Goal: Task Accomplishment & Management: Use online tool/utility

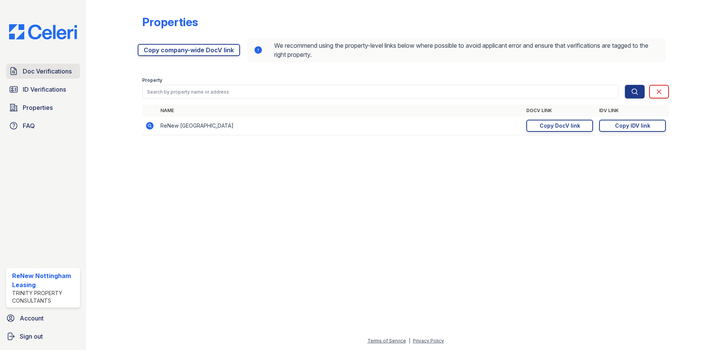
click at [53, 77] on link "Doc Verifications" at bounding box center [43, 71] width 74 height 15
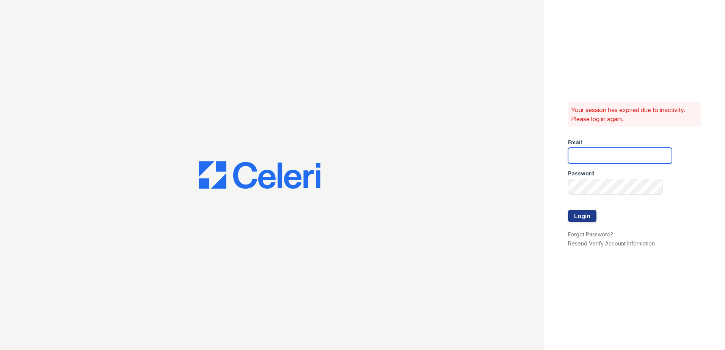
type input "renewnottingham@trinity-pm.com"
click at [573, 214] on button "Login" at bounding box center [582, 216] width 28 height 12
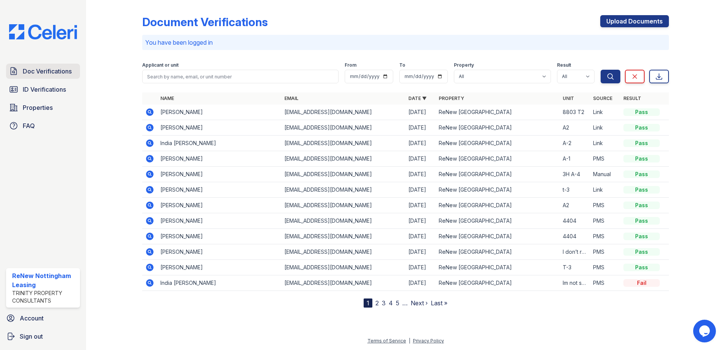
click at [28, 64] on link "Doc Verifications" at bounding box center [43, 71] width 74 height 15
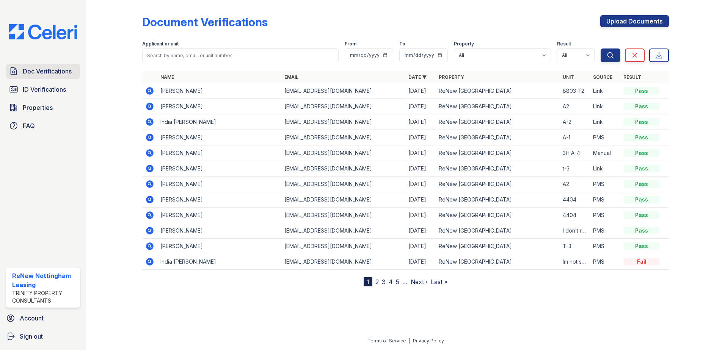
click at [31, 71] on span "Doc Verifications" at bounding box center [47, 71] width 49 height 9
click at [154, 91] on icon at bounding box center [149, 90] width 9 height 9
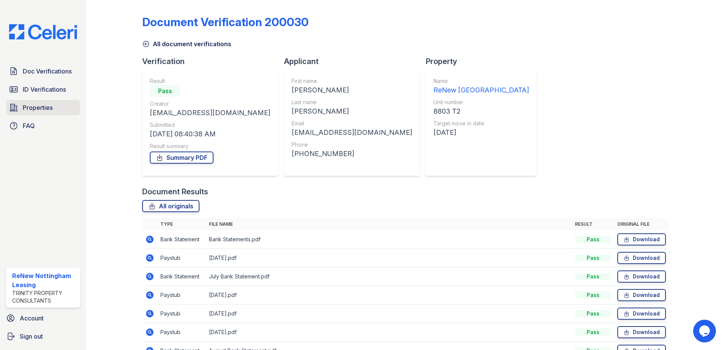
click at [44, 109] on span "Properties" at bounding box center [38, 107] width 30 height 9
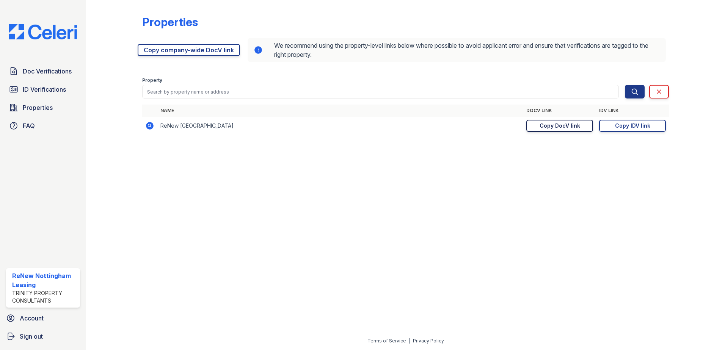
click at [568, 128] on div "Copy DocV link" at bounding box center [560, 126] width 41 height 8
click at [51, 87] on span "ID Verifications" at bounding box center [44, 89] width 43 height 9
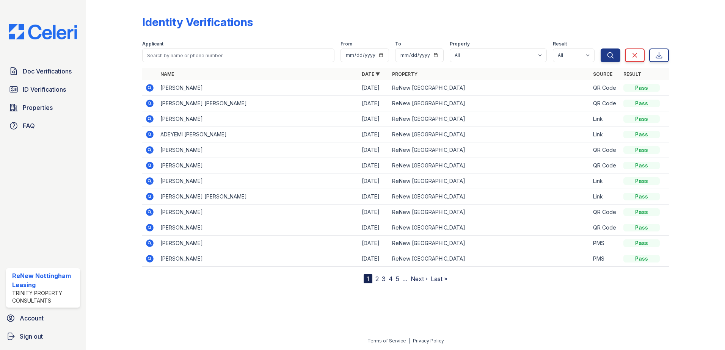
click at [148, 85] on icon at bounding box center [150, 88] width 8 height 8
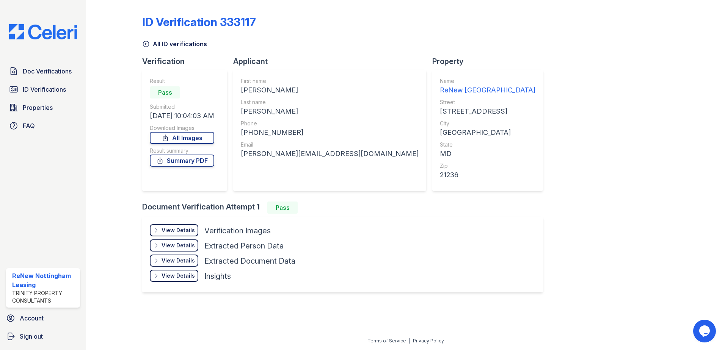
click at [171, 227] on div "View Details" at bounding box center [178, 231] width 33 height 8
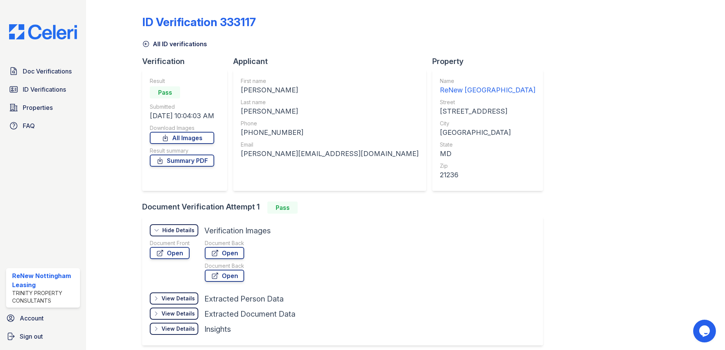
click at [165, 229] on div "Hide Details" at bounding box center [178, 231] width 32 height 8
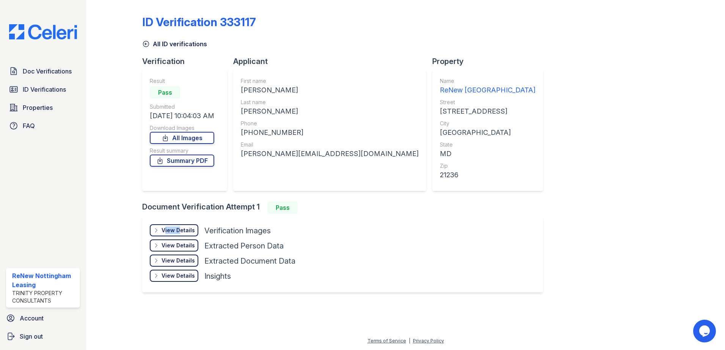
click at [165, 229] on div "View Details" at bounding box center [178, 231] width 33 height 8
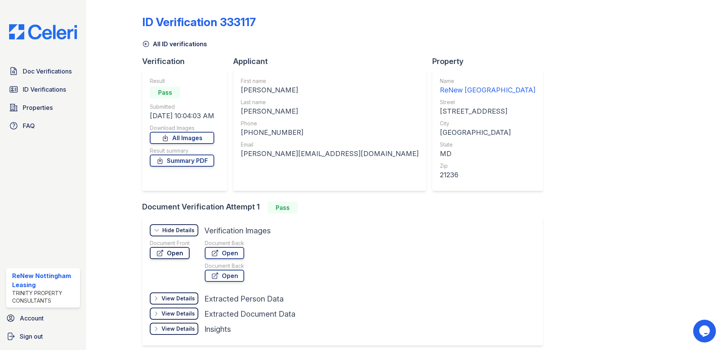
click at [174, 249] on link "Open" at bounding box center [170, 253] width 40 height 12
click at [149, 47] on icon at bounding box center [146, 44] width 8 height 8
